Goal: Navigation & Orientation: Find specific page/section

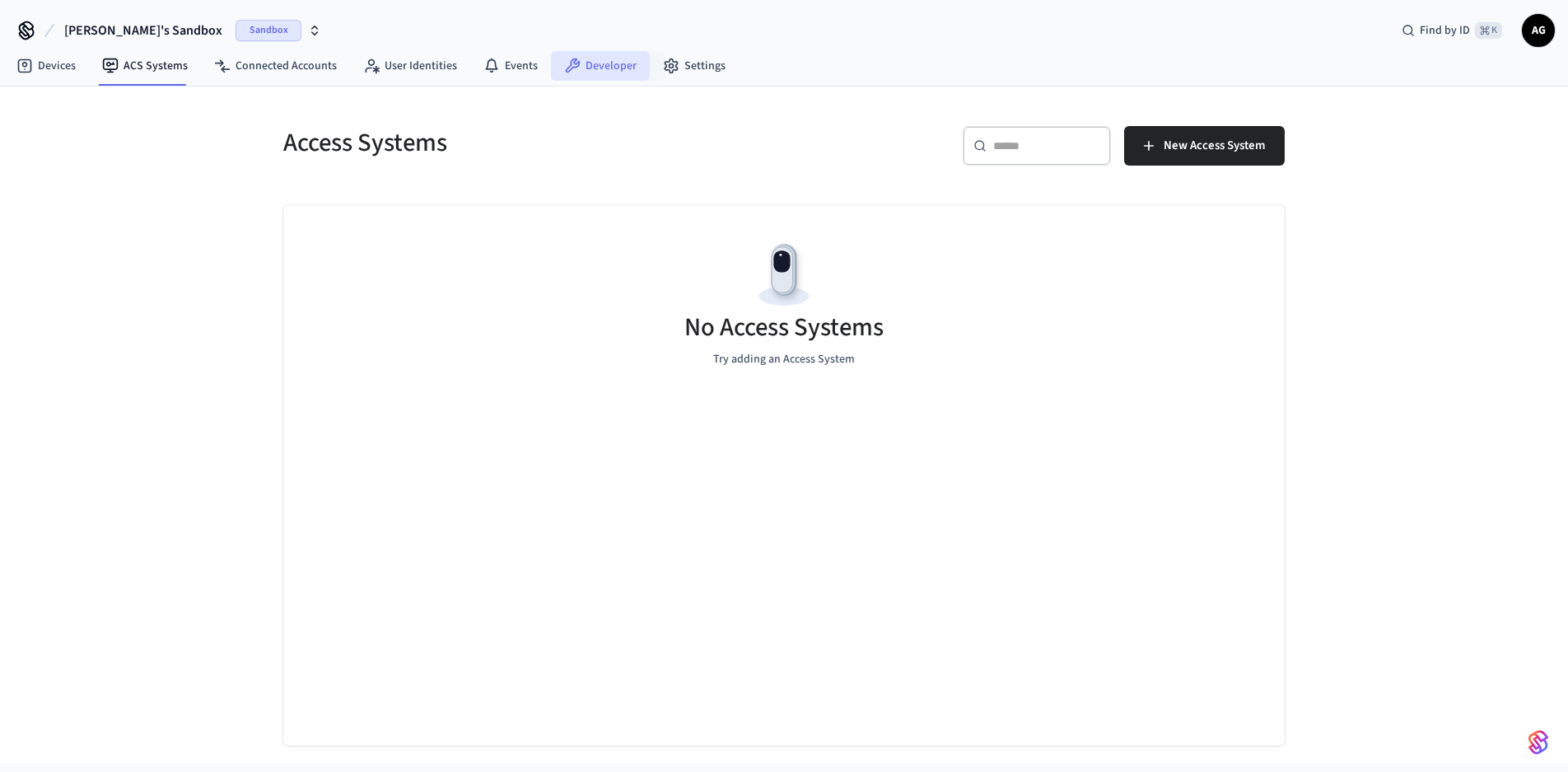
click at [612, 63] on link "Developer" at bounding box center [600, 65] width 99 height 29
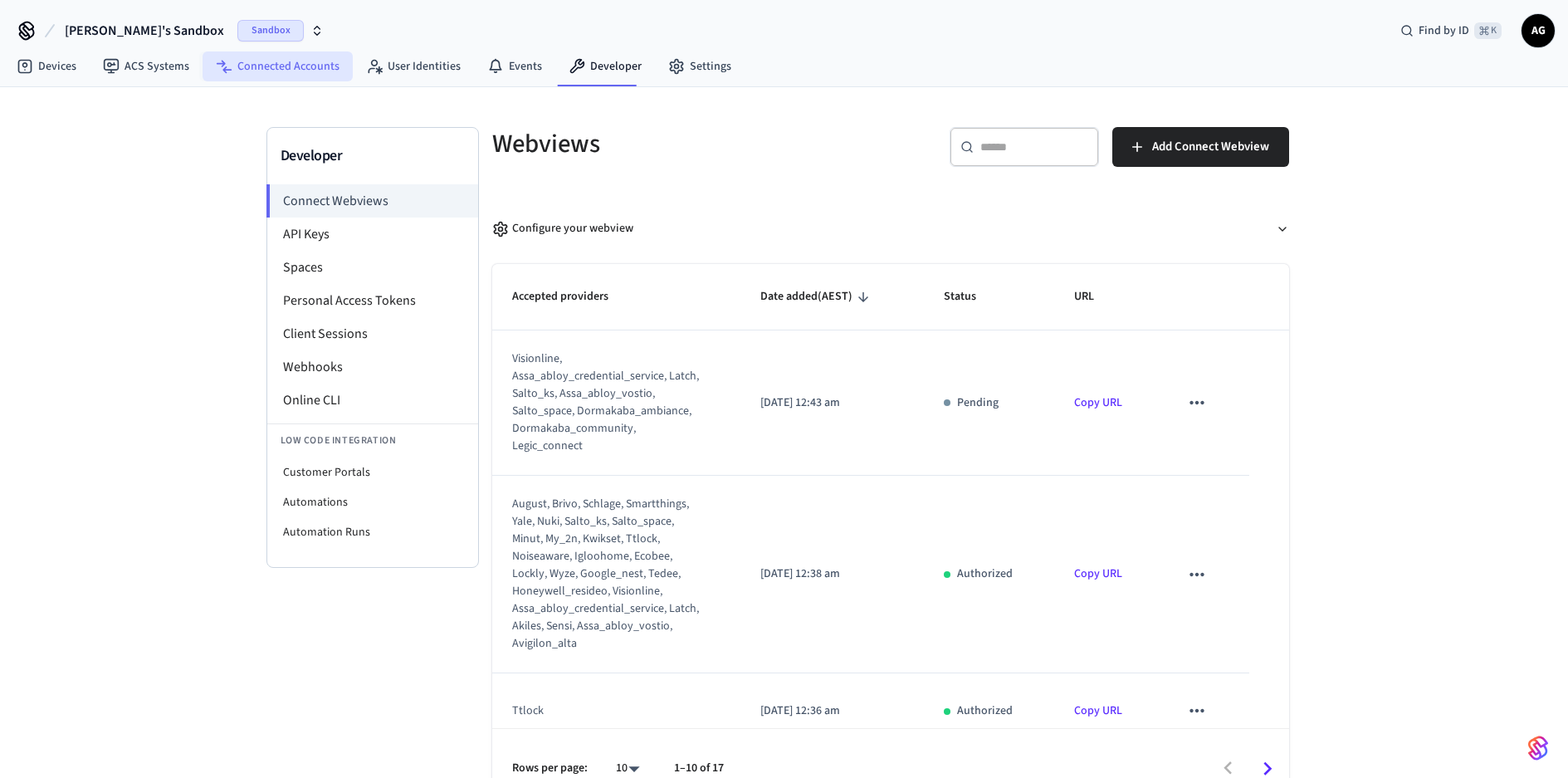
click at [284, 66] on link "Connected Accounts" at bounding box center [278, 66] width 150 height 29
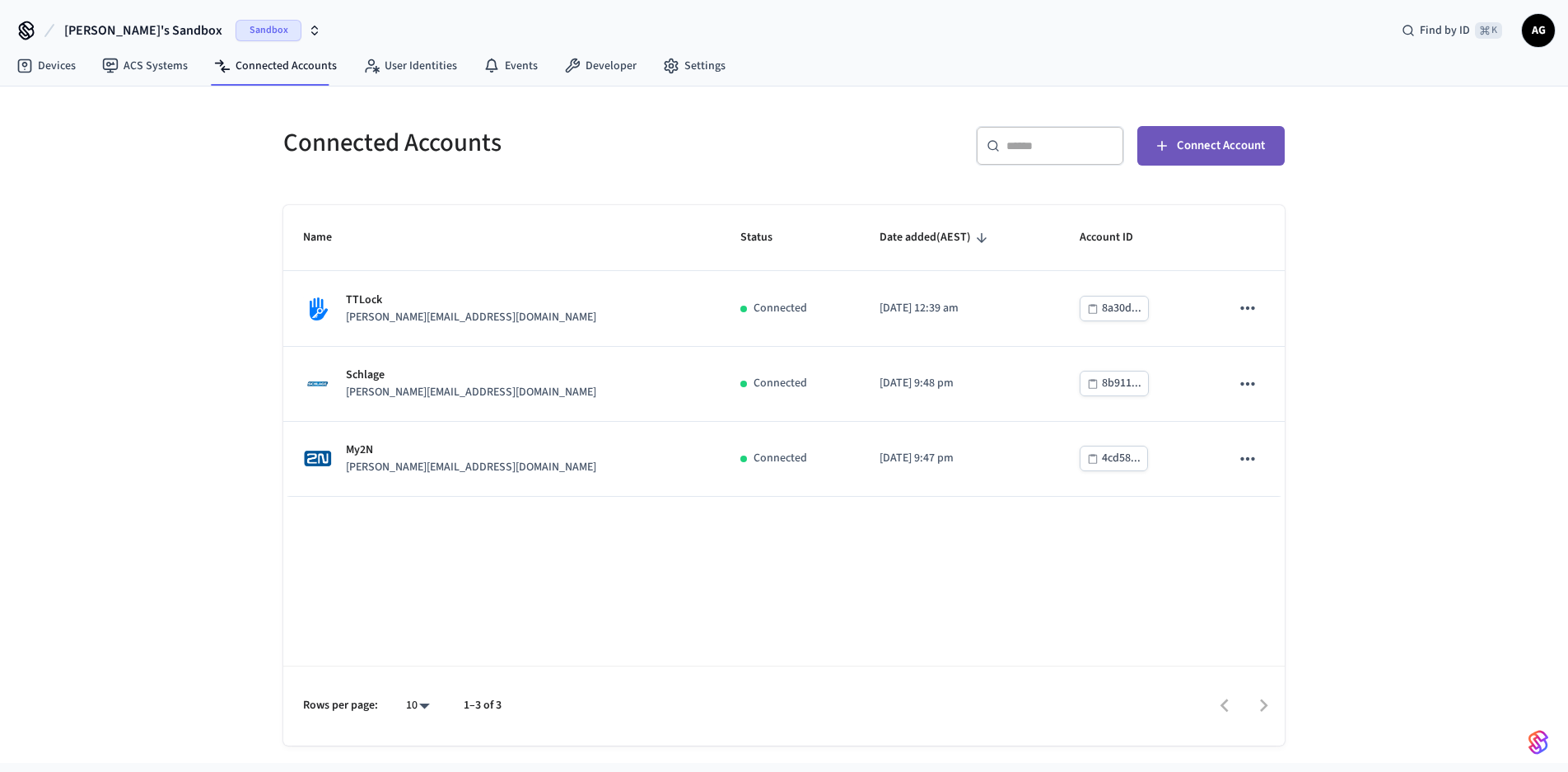
click at [1206, 141] on span "Connect Account" at bounding box center [1220, 146] width 88 height 22
click at [141, 63] on link "ACS Systems" at bounding box center [145, 65] width 112 height 29
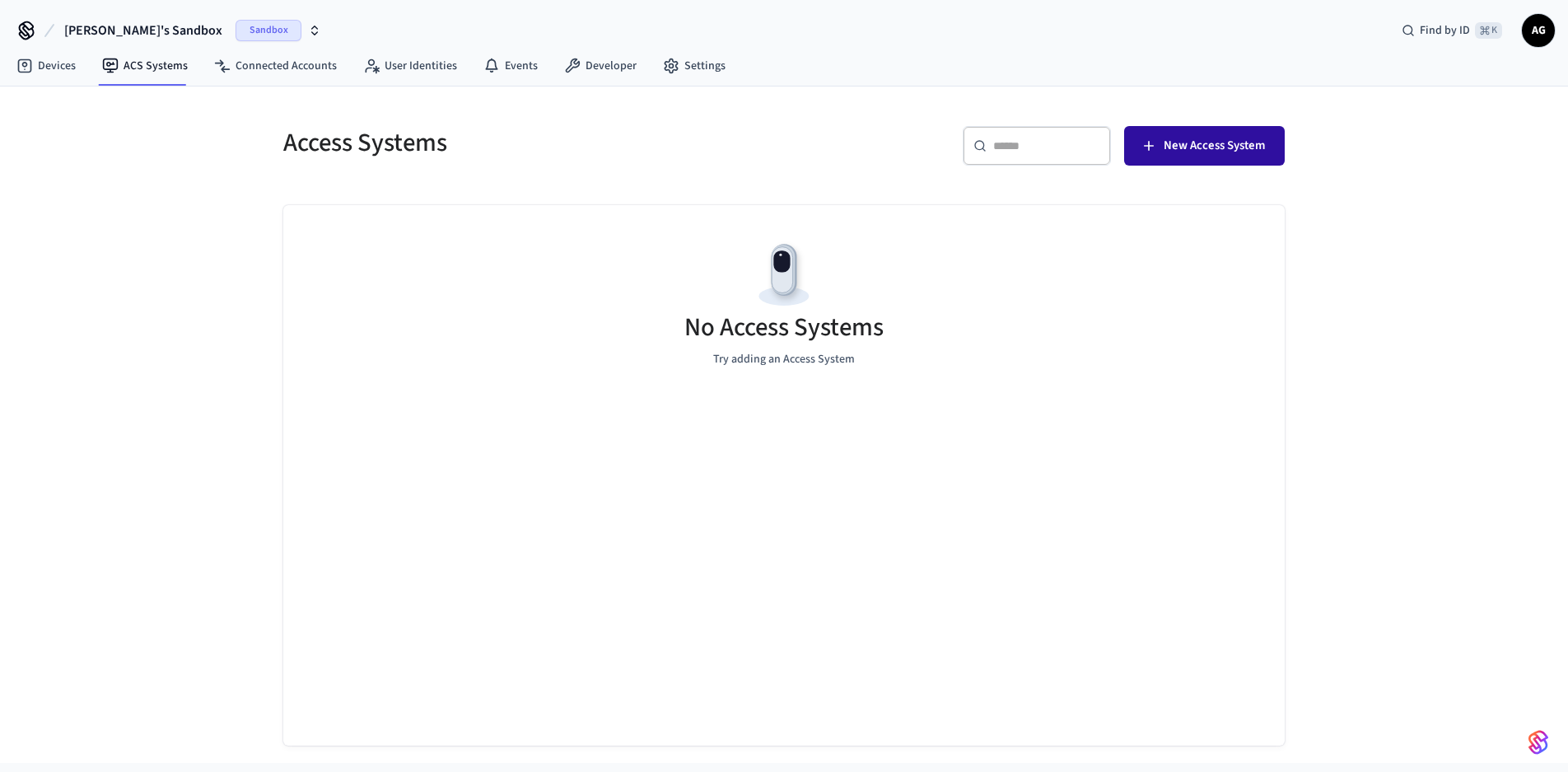
click at [1236, 146] on span "New Access System" at bounding box center [1214, 146] width 101 height 22
click at [703, 70] on link "Settings" at bounding box center [694, 65] width 89 height 29
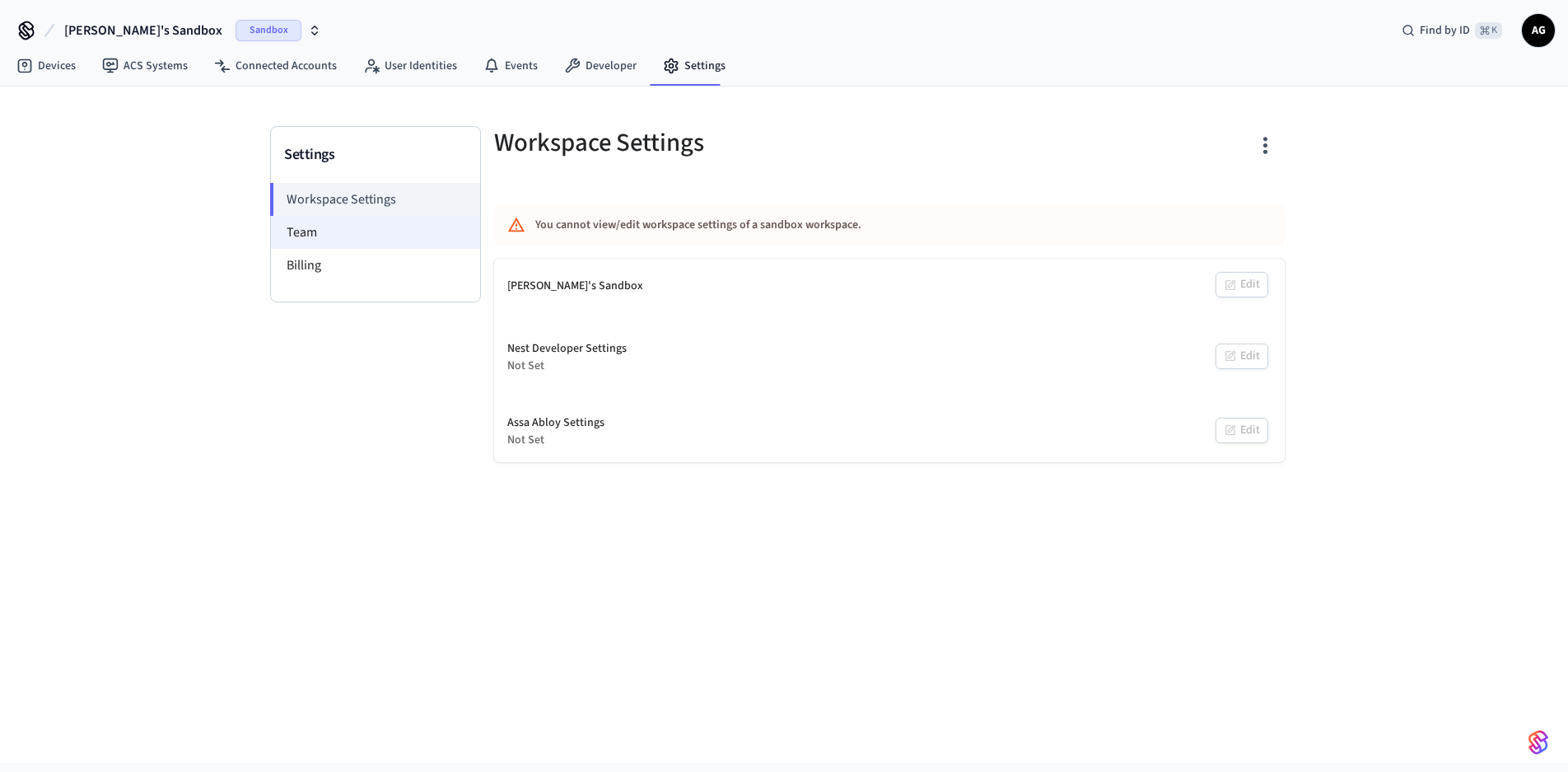
click at [312, 233] on li "Team" at bounding box center [375, 231] width 209 height 33
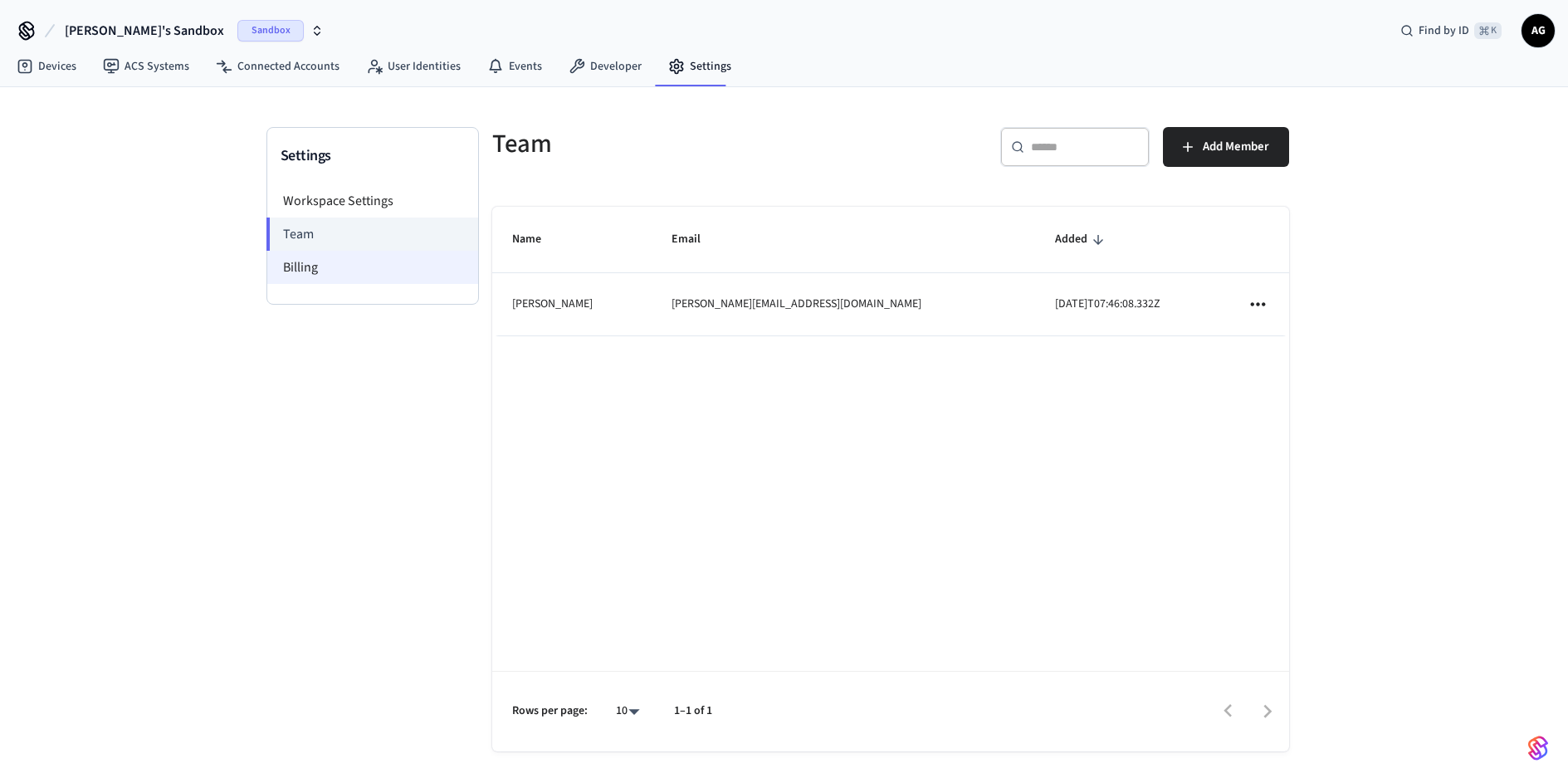
click at [313, 268] on li "Billing" at bounding box center [372, 267] width 211 height 33
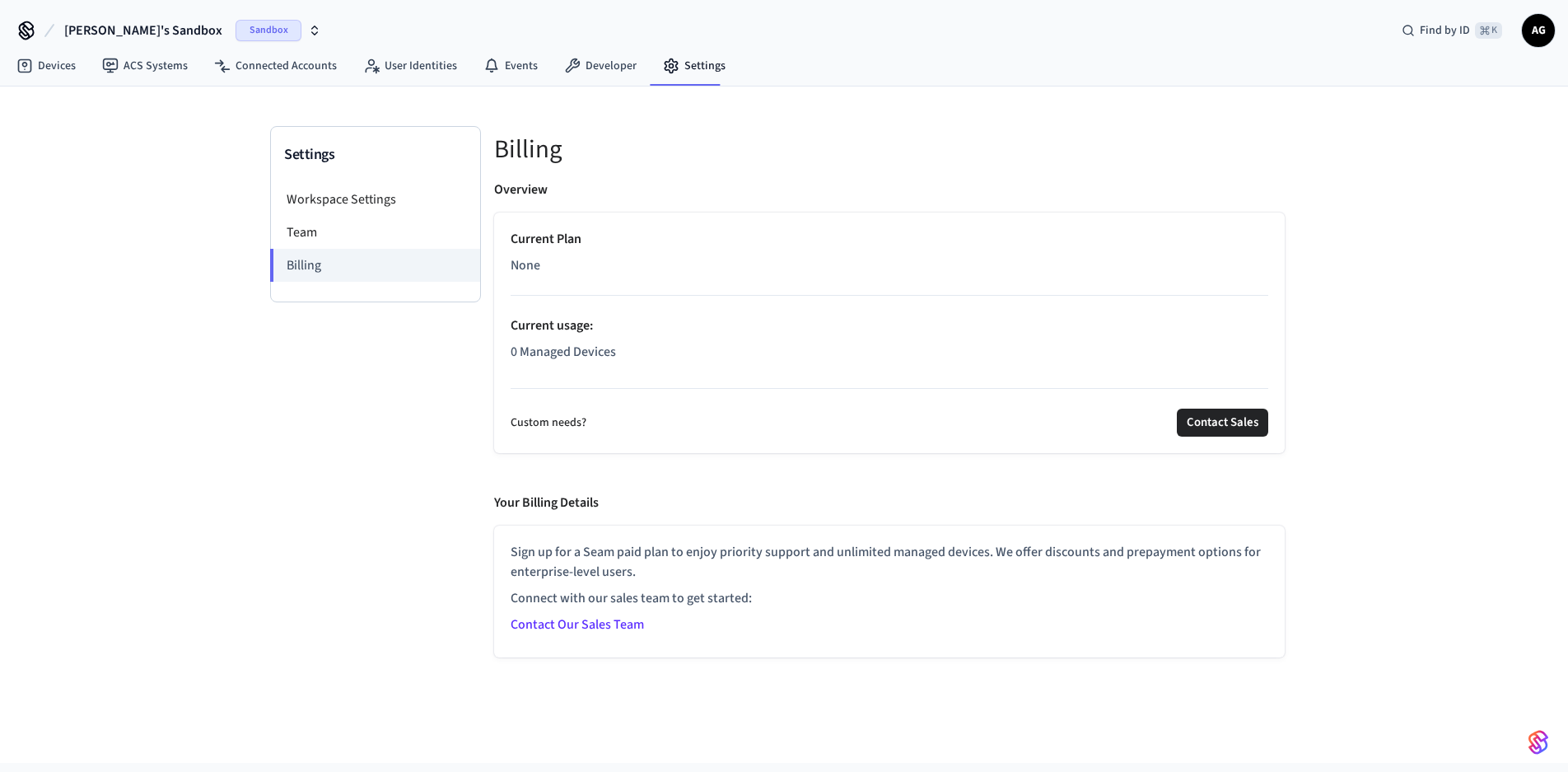
click at [241, 31] on div "Sandbox" at bounding box center [278, 31] width 86 height 22
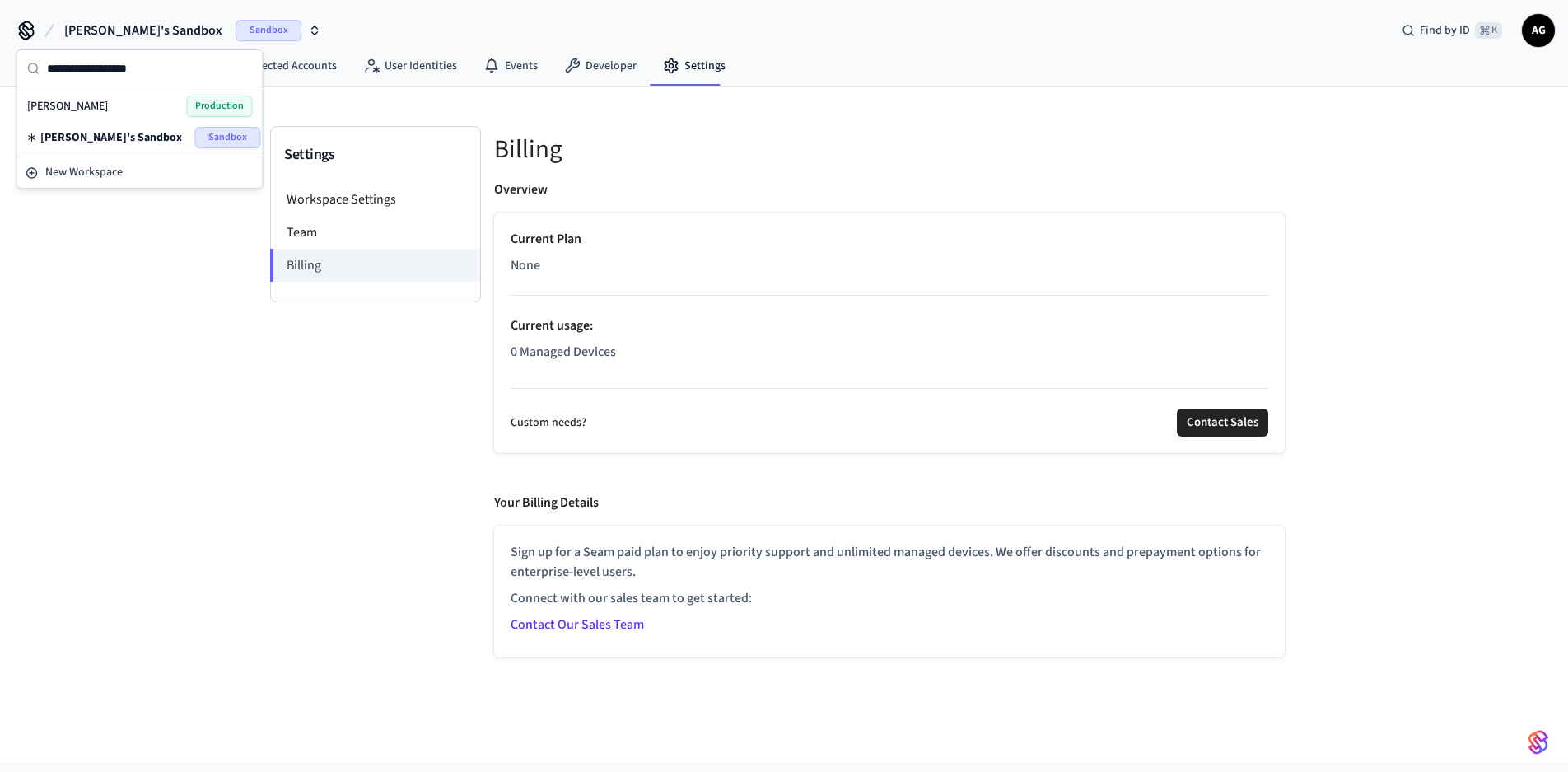
click at [119, 108] on div "[PERSON_NAME] Production" at bounding box center [140, 106] width 226 height 22
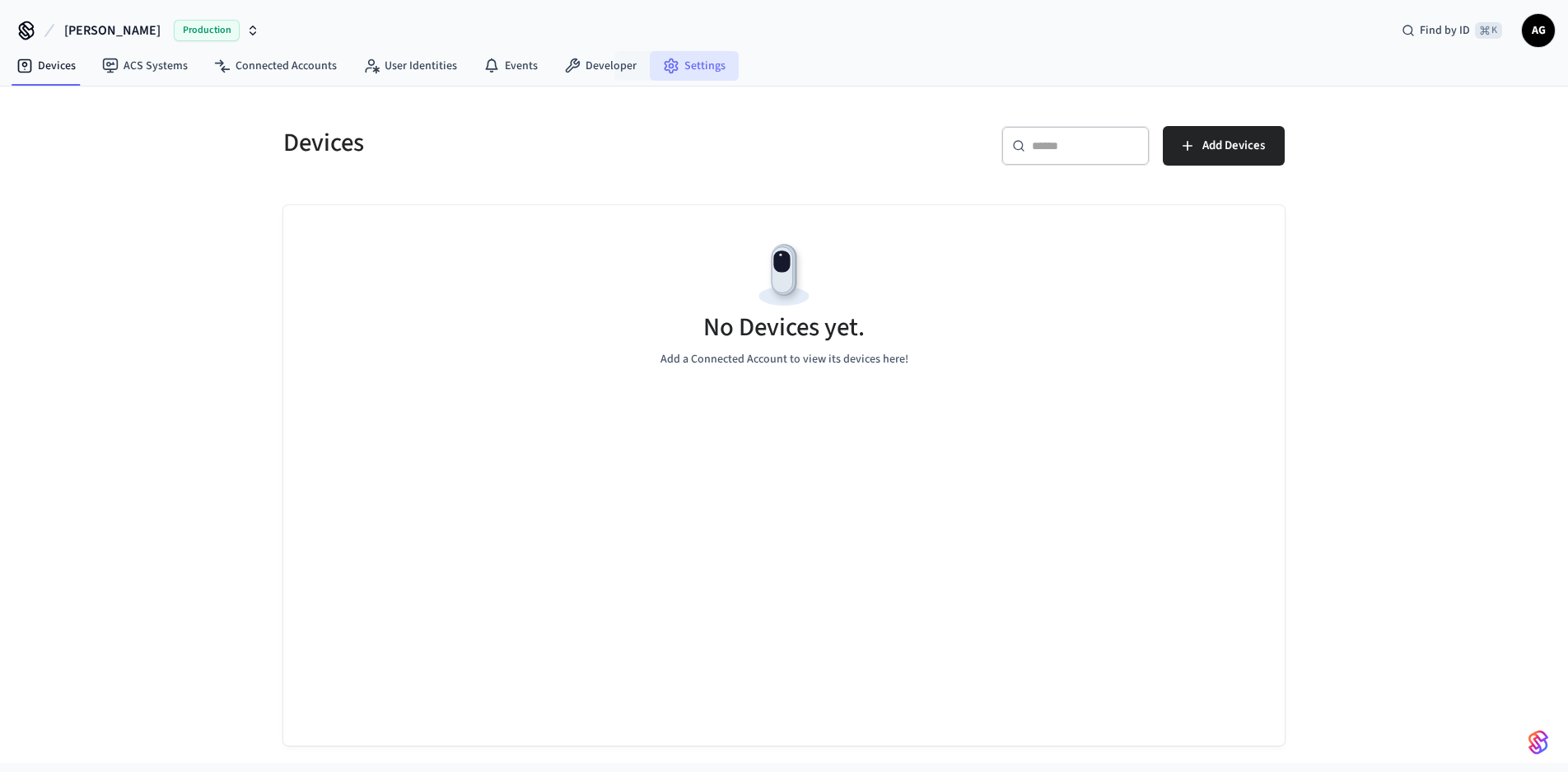
click at [676, 64] on link "Settings" at bounding box center [694, 65] width 89 height 29
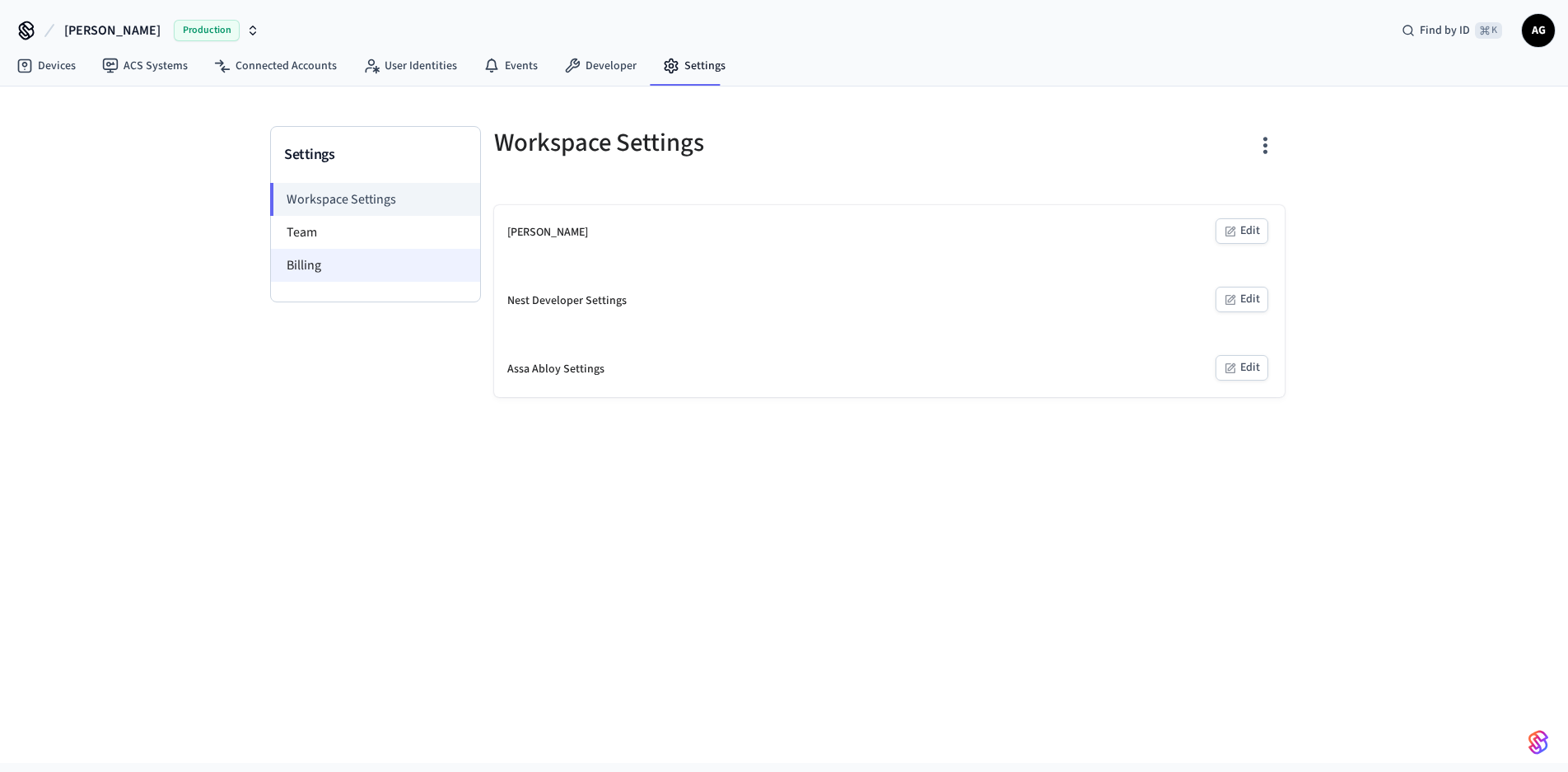
click at [297, 265] on li "Billing" at bounding box center [375, 265] width 209 height 33
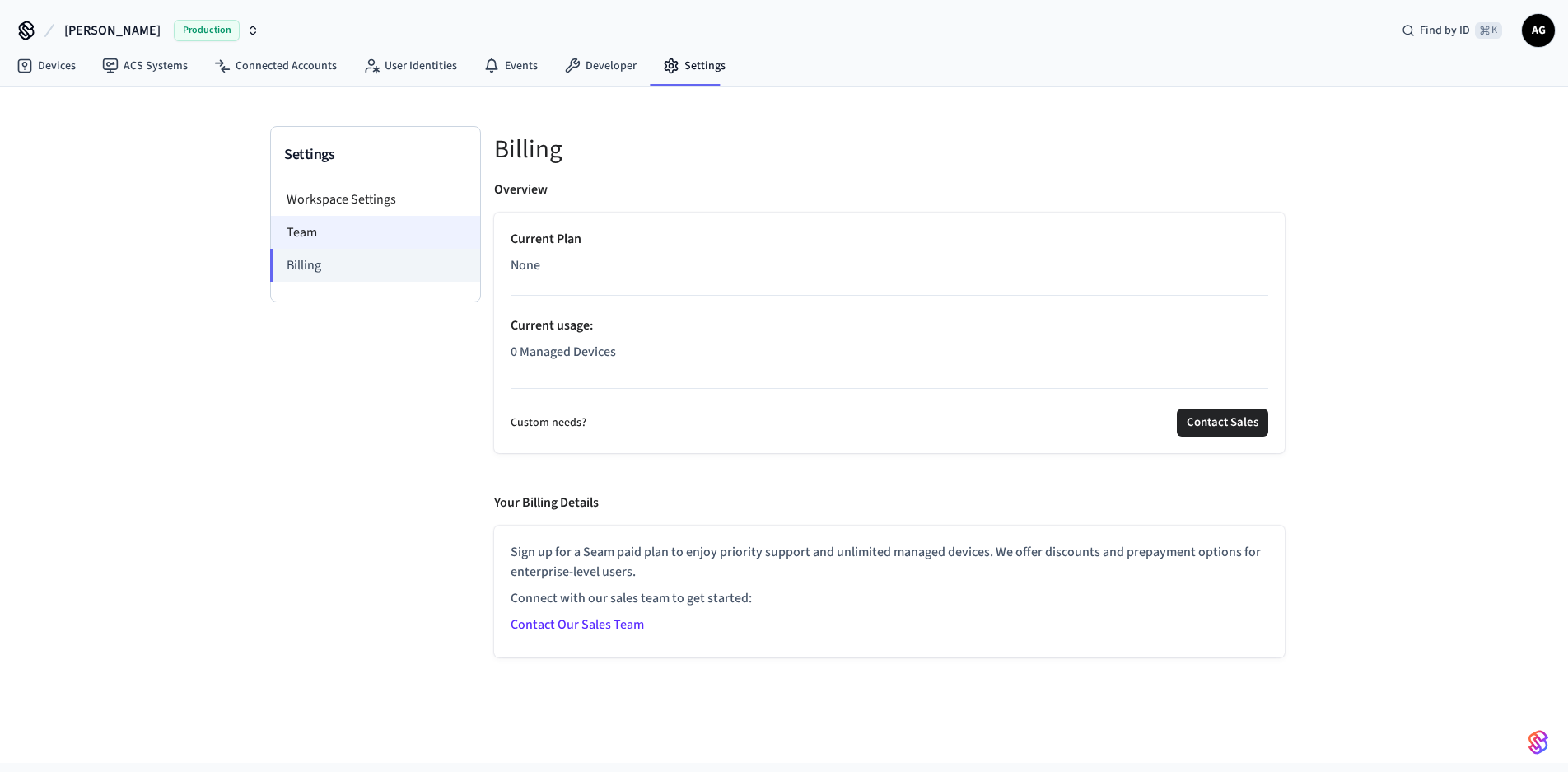
click at [301, 239] on li "Team" at bounding box center [375, 231] width 209 height 33
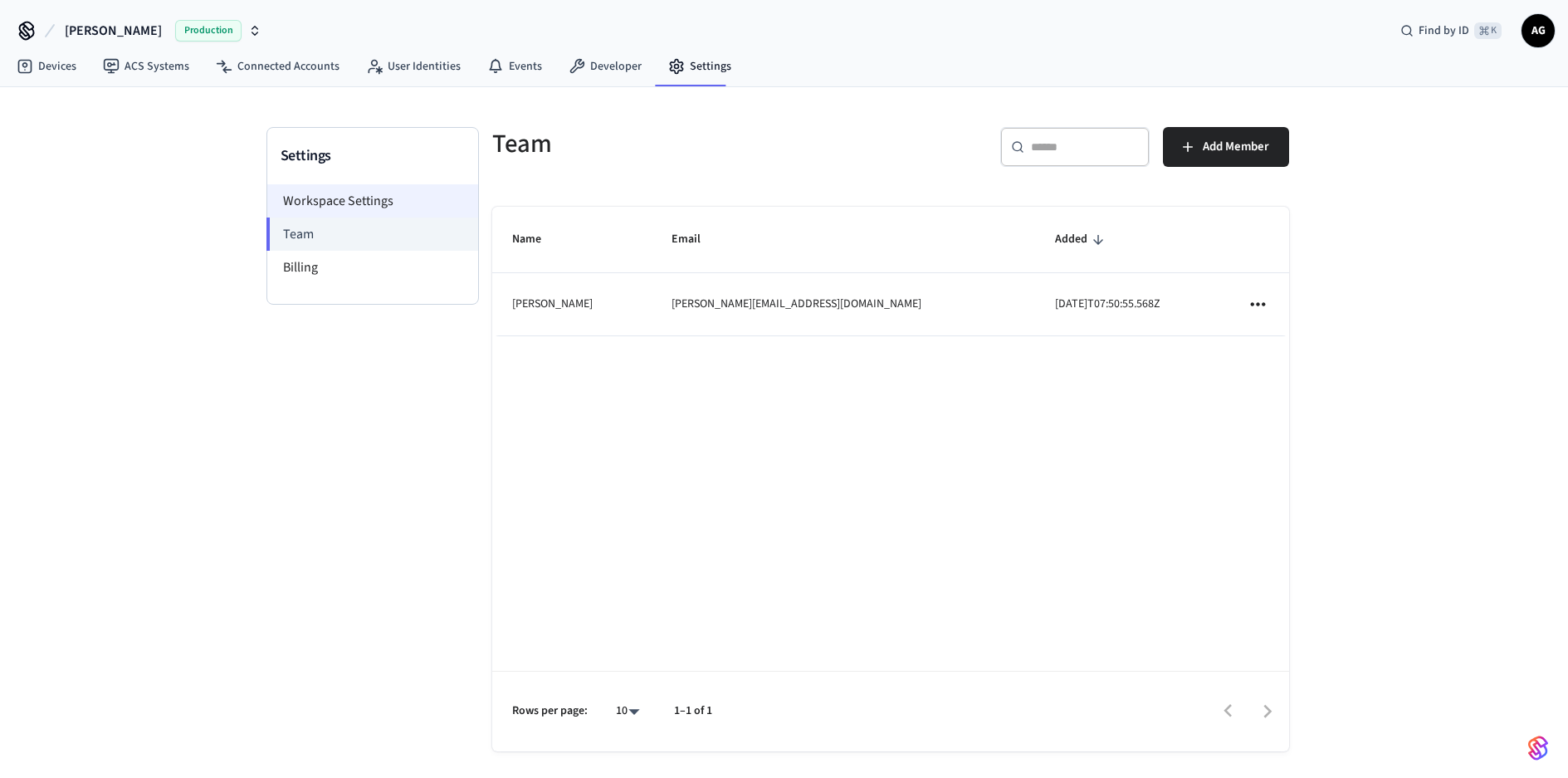
click at [317, 203] on li "Workspace Settings" at bounding box center [372, 200] width 211 height 33
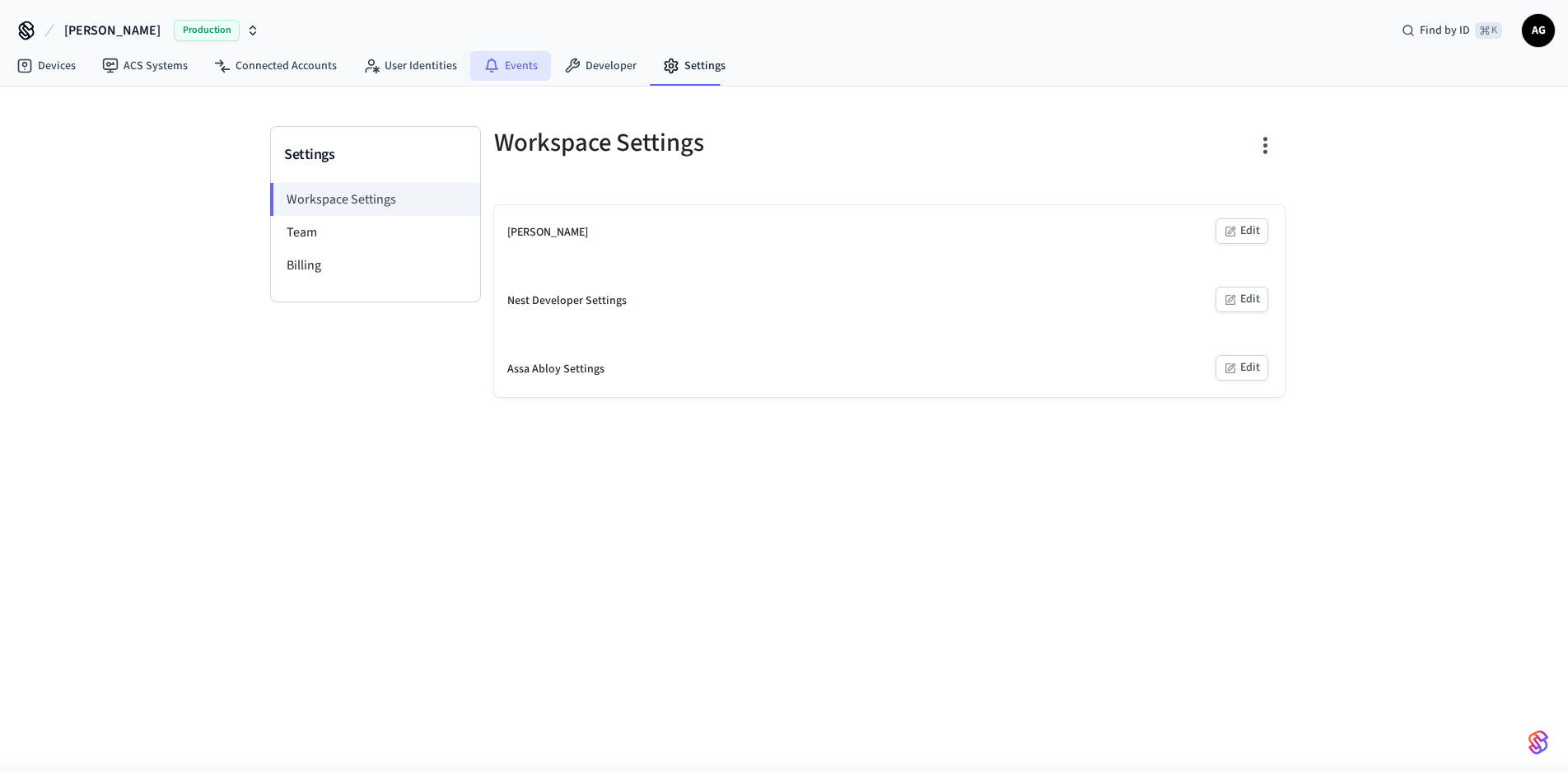
click at [490, 67] on icon at bounding box center [492, 66] width 17 height 17
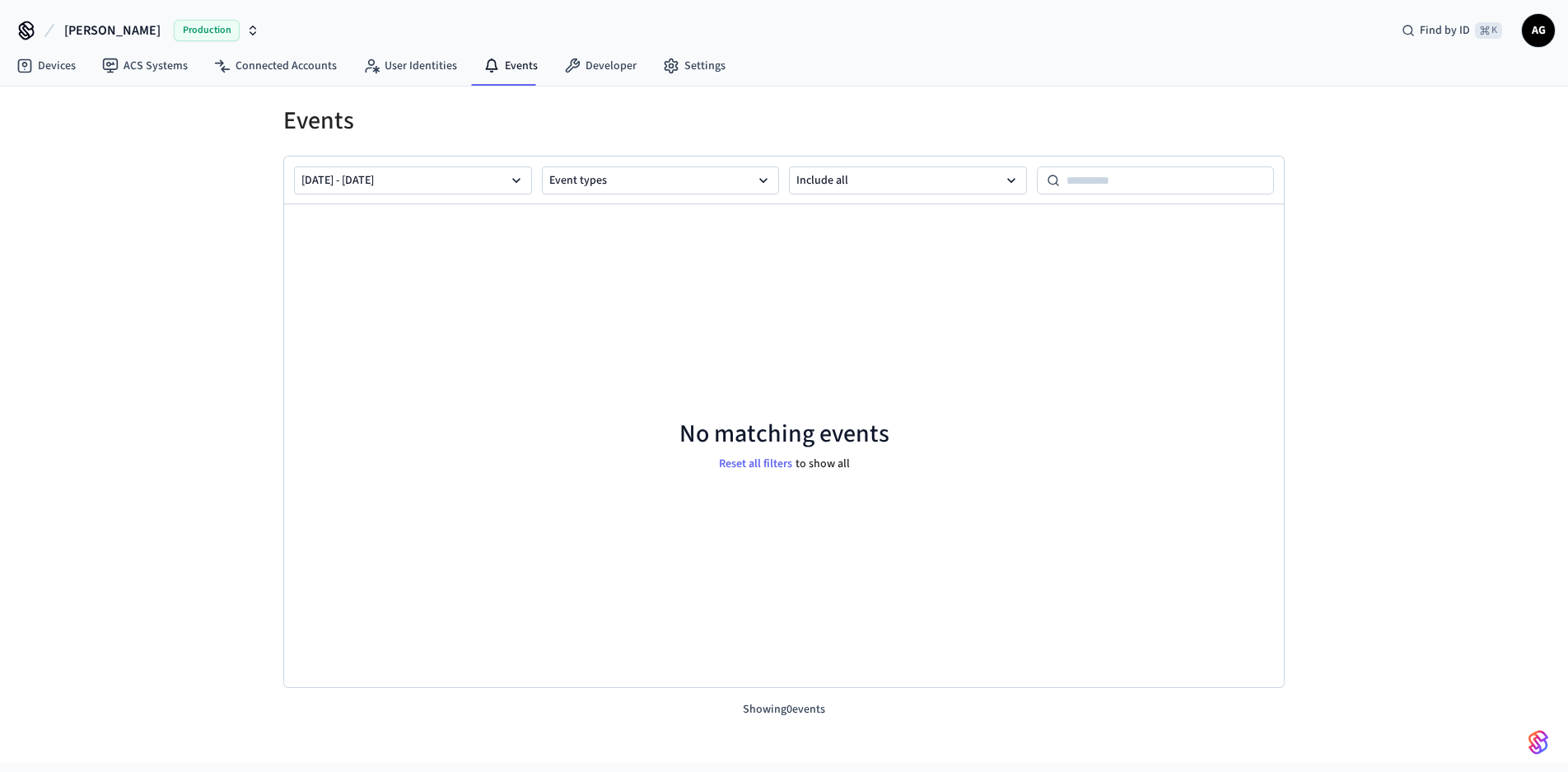
click at [196, 28] on span "Production" at bounding box center [206, 31] width 66 height 22
click at [149, 139] on div "[PERSON_NAME]'s Sandbox Sandbox" at bounding box center [134, 138] width 226 height 22
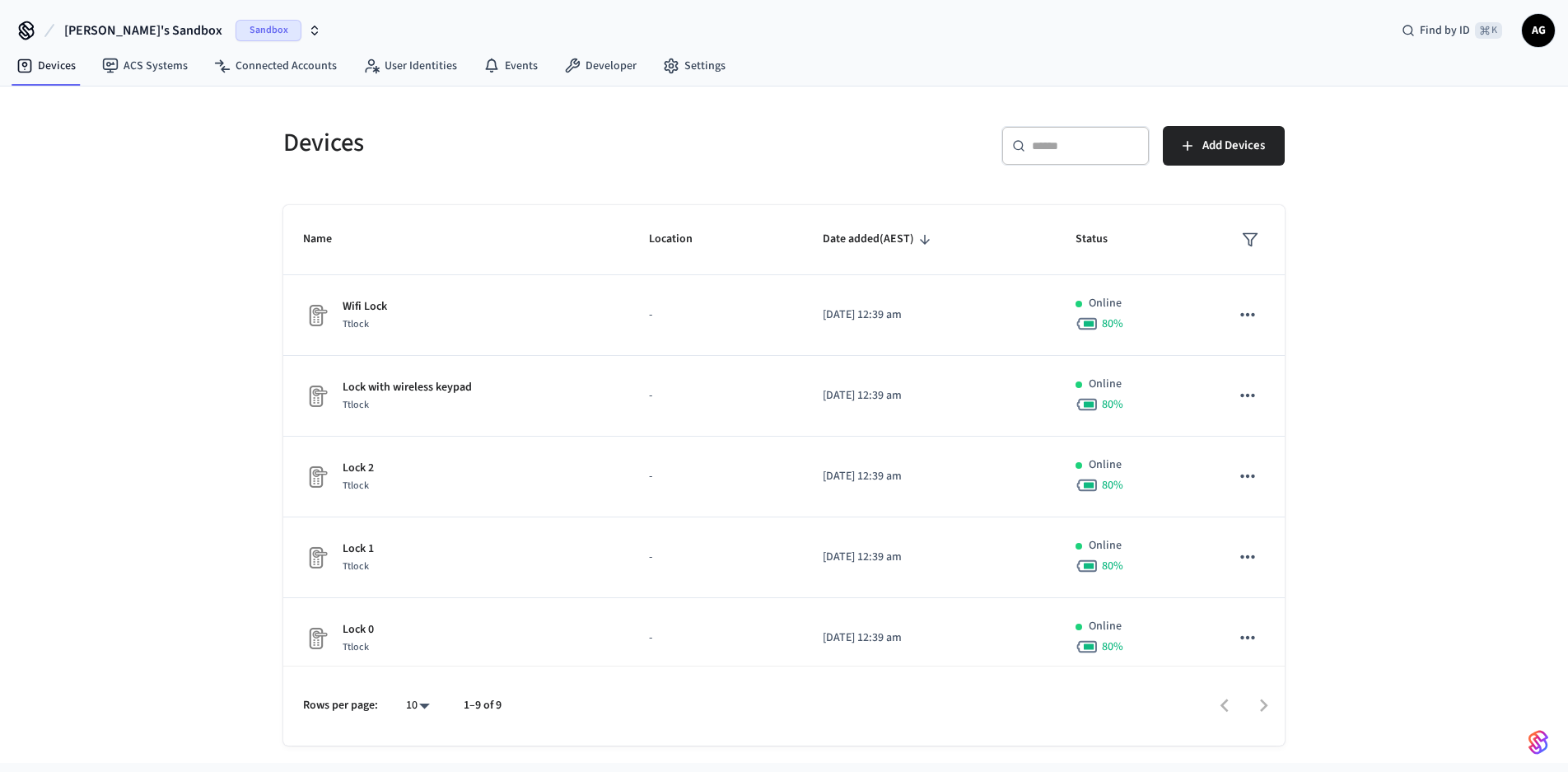
click at [1534, 30] on span "AG" at bounding box center [1537, 30] width 29 height 29
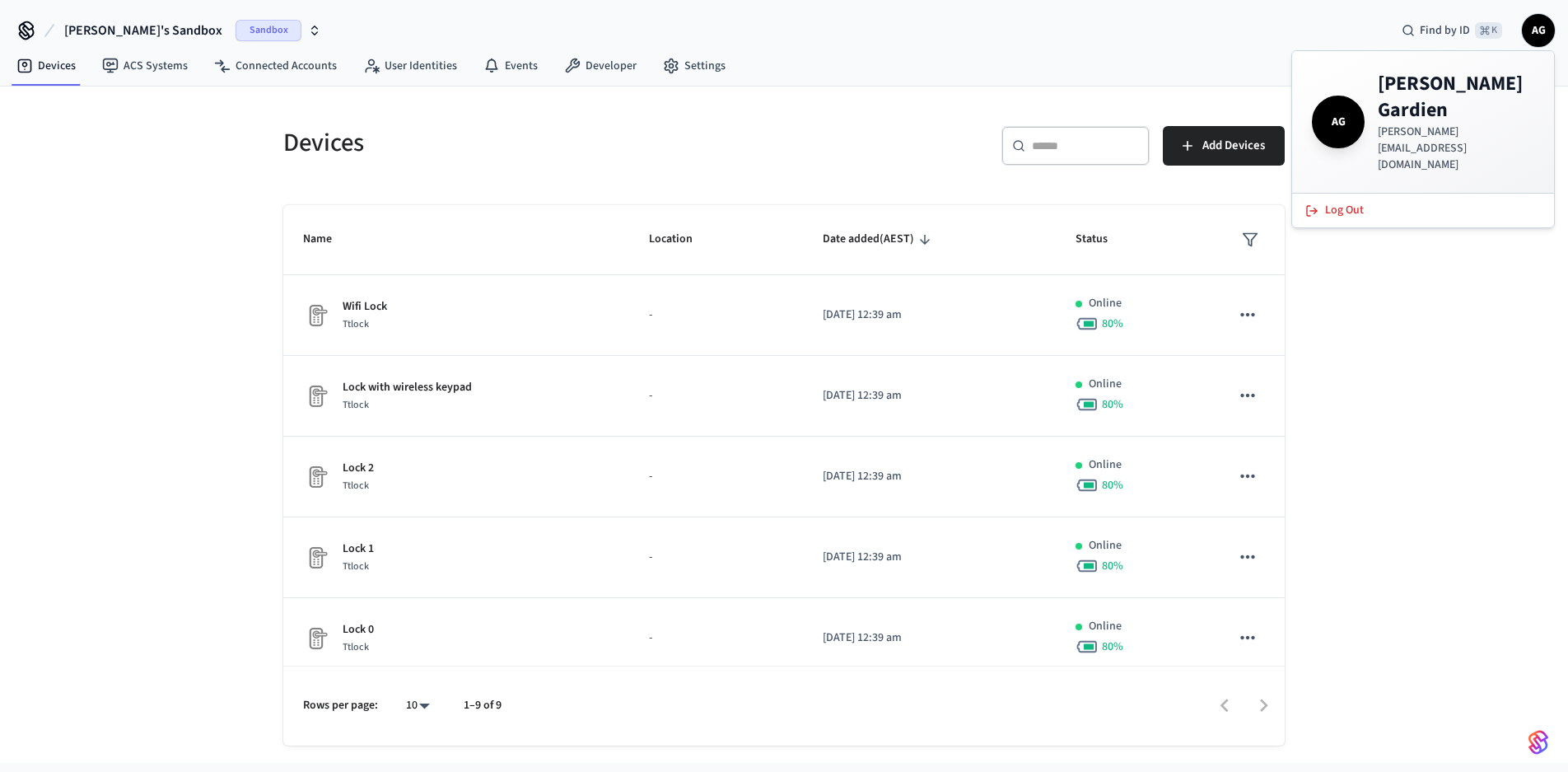
click at [1098, 29] on div "[PERSON_NAME]'s Sandbox Sandbox Find by ID ⌘ K AG" at bounding box center [784, 23] width 1568 height 48
